Goal: Task Accomplishment & Management: Manage account settings

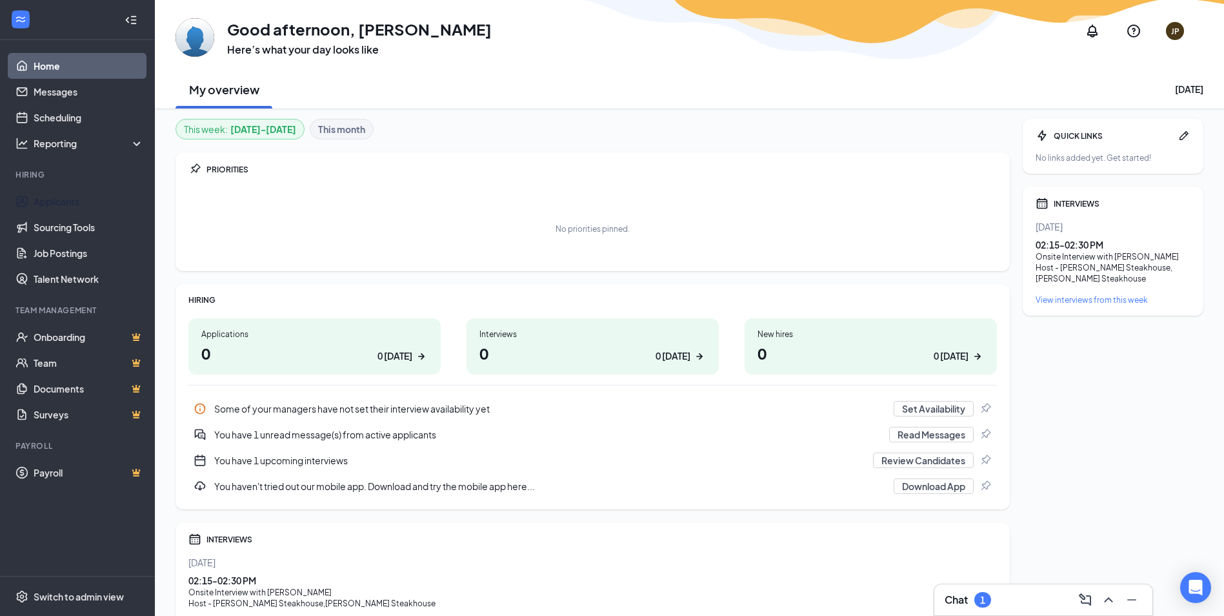
click at [347, 133] on b "This month" at bounding box center [341, 129] width 47 height 14
click at [620, 341] on div "Interviews 22 0 today" at bounding box center [593, 346] width 252 height 56
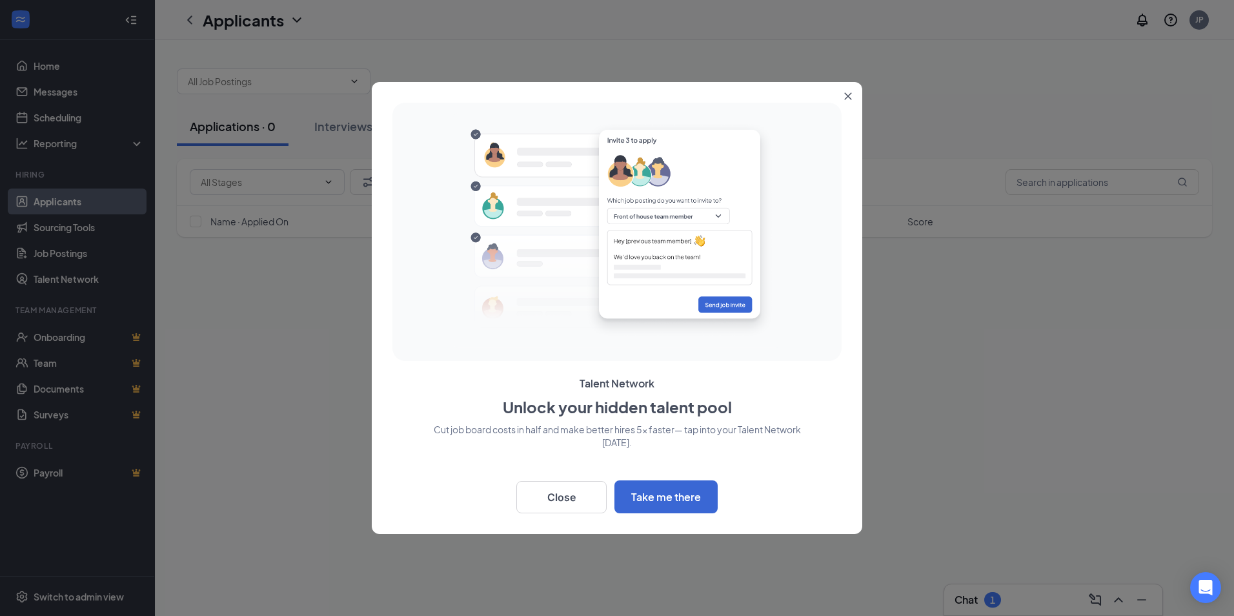
click at [850, 94] on icon "Close" at bounding box center [848, 96] width 7 height 7
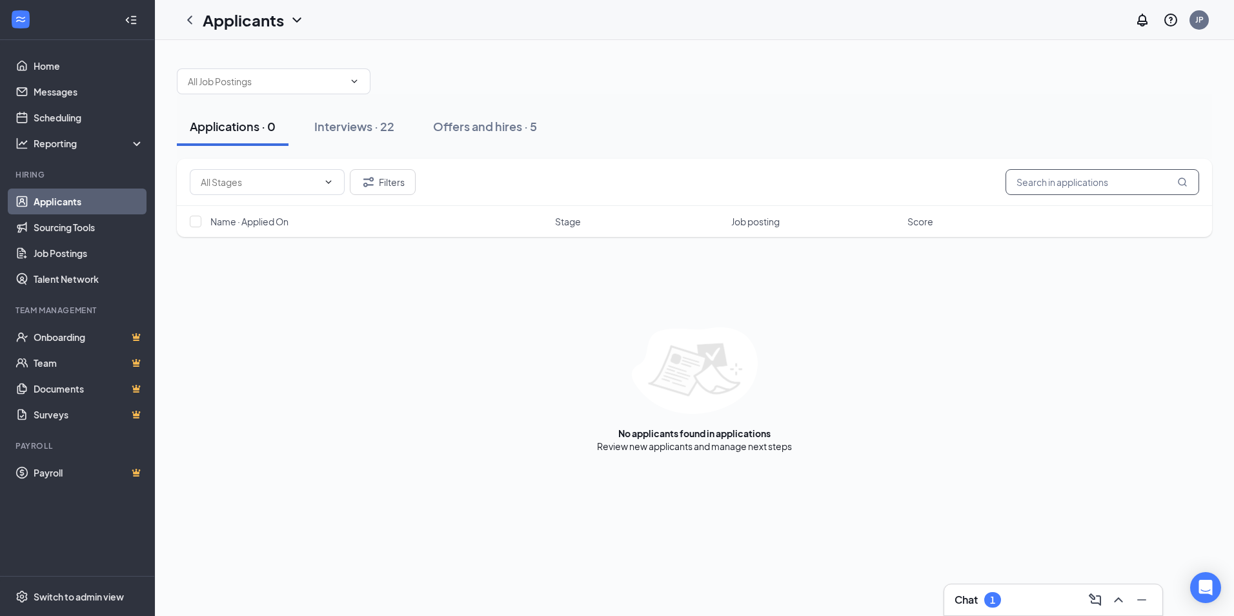
click at [1088, 179] on input "text" at bounding box center [1103, 182] width 194 height 26
type input "asia"
click at [738, 443] on link "Interviews" at bounding box center [735, 446] width 44 height 12
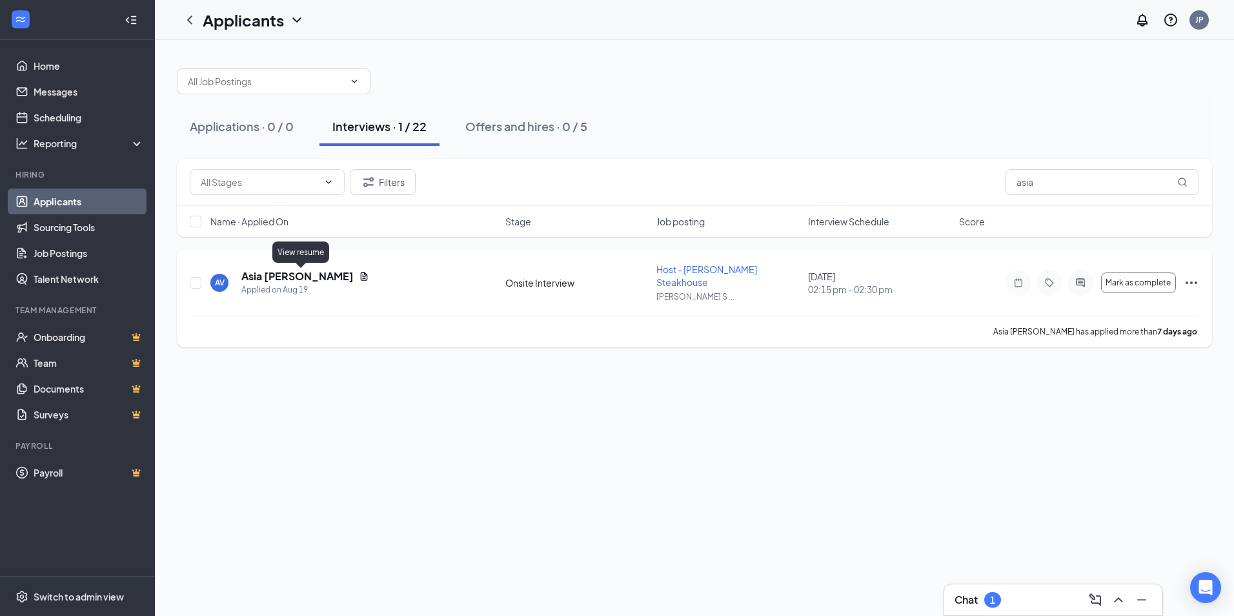
click at [359, 278] on icon "Document" at bounding box center [364, 276] width 10 height 10
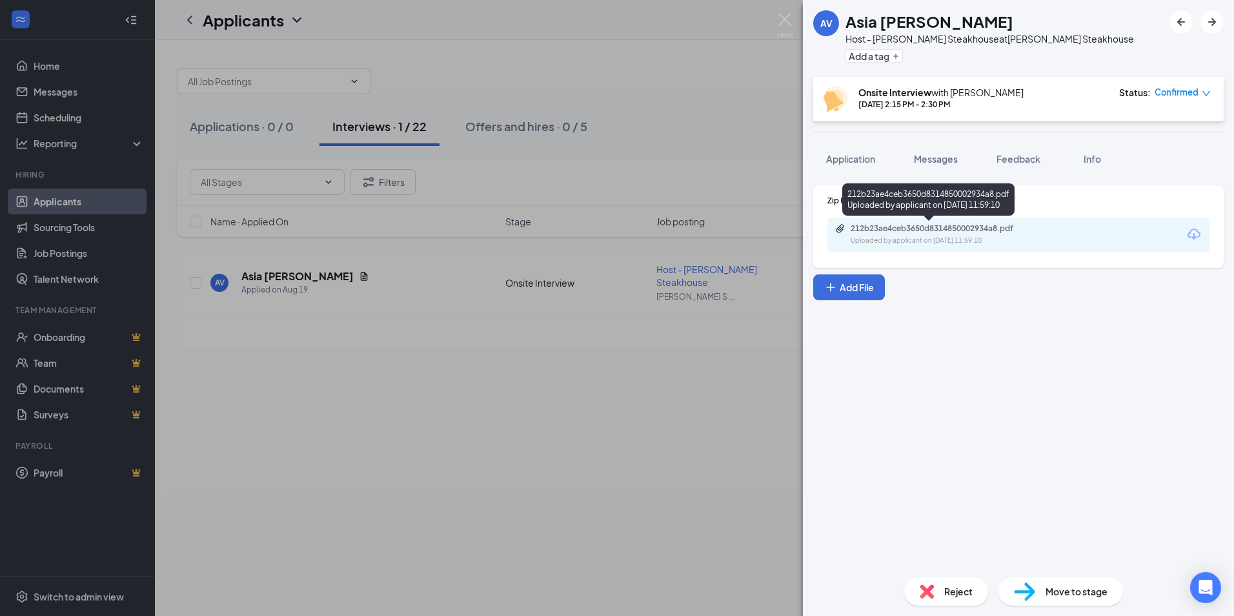
click at [911, 236] on div "Uploaded by applicant on Aug 19, 2025 at 11:59:10" at bounding box center [948, 241] width 194 height 10
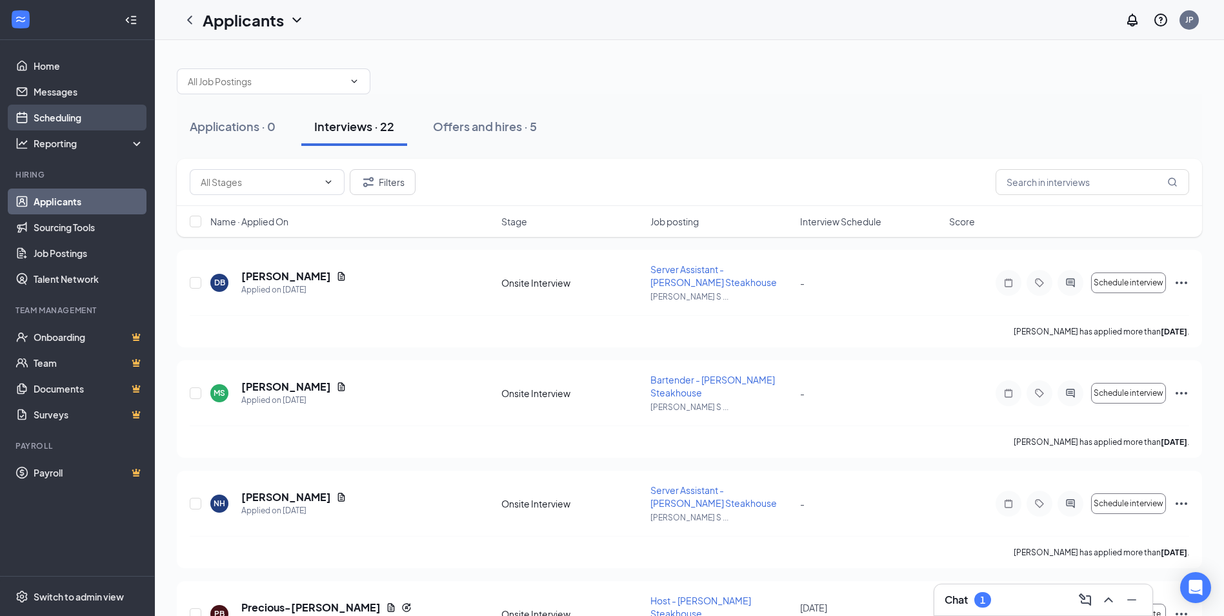
click at [83, 121] on link "Scheduling" at bounding box center [89, 118] width 110 height 26
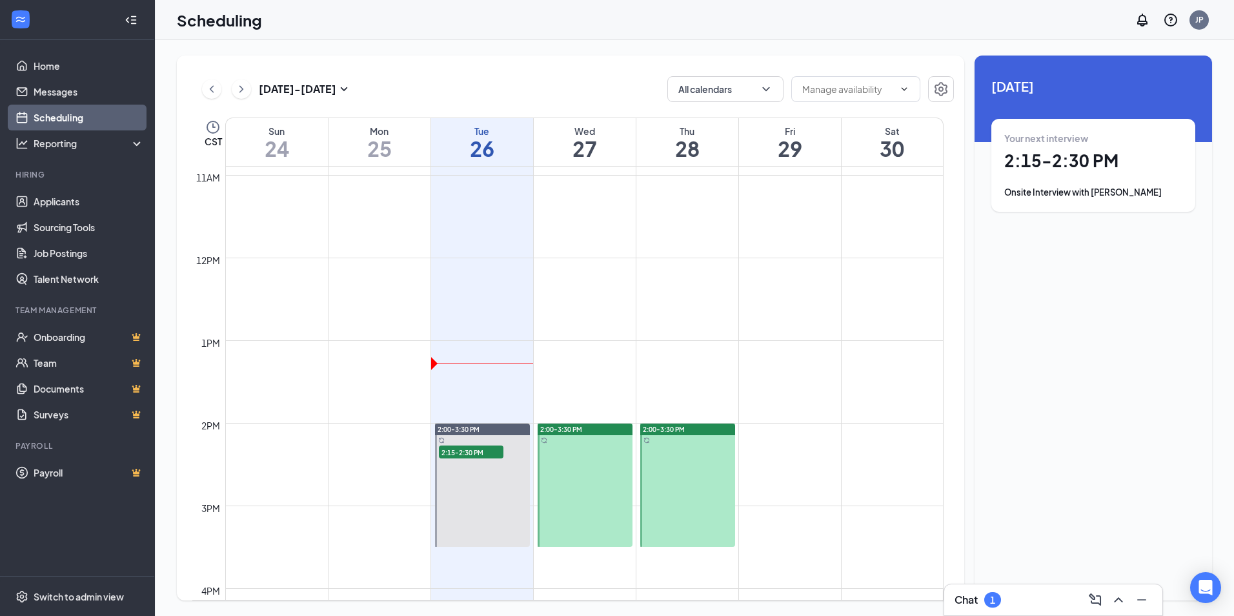
scroll to position [893, 0]
